Goal: Check status

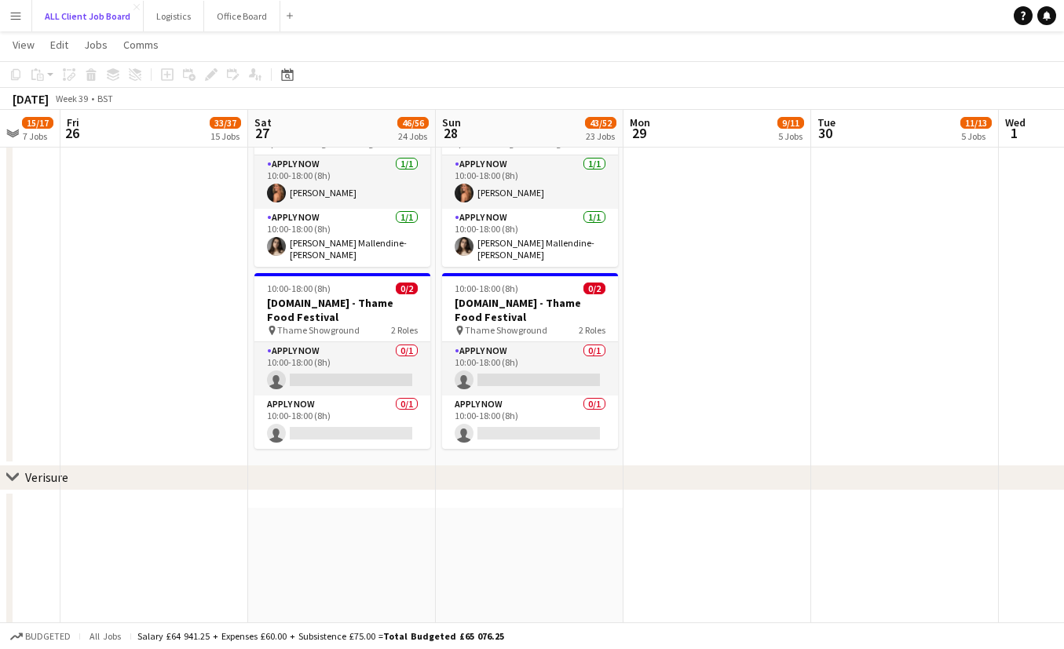
scroll to position [5523, 0]
